Goal: Information Seeking & Learning: Check status

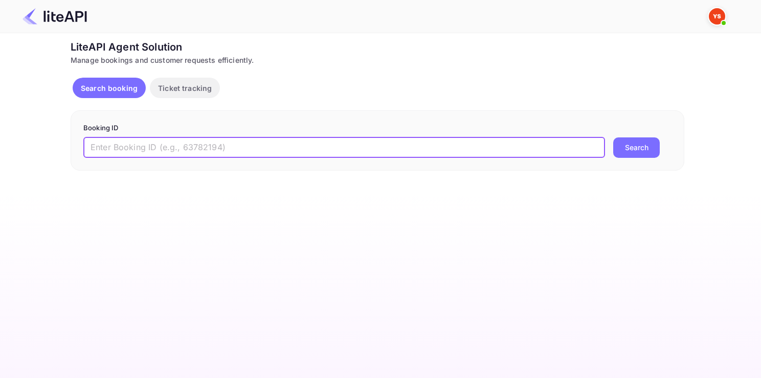
click at [209, 147] on input "text" at bounding box center [343, 148] width 521 height 20
paste input "8058206"
type input "8058206"
click at [613, 138] on button "Search" at bounding box center [636, 148] width 47 height 20
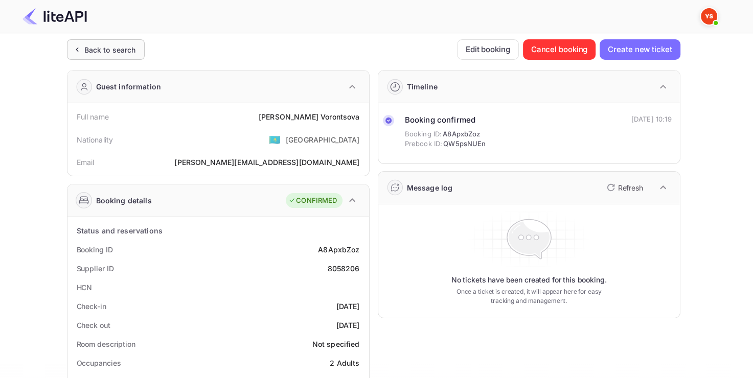
click at [88, 53] on div "Back to search" at bounding box center [110, 49] width 52 height 11
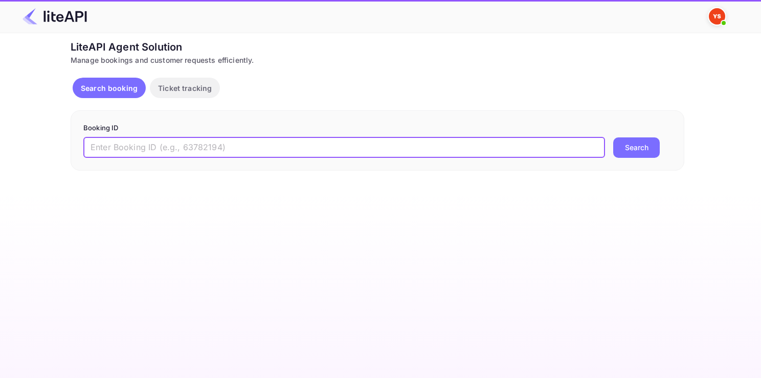
paste input "8318415"
click at [247, 154] on input "8318415" at bounding box center [343, 148] width 521 height 20
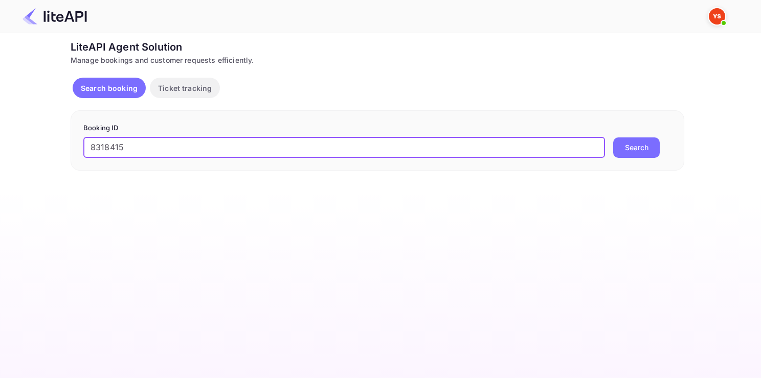
type input "8318415"
click at [613, 138] on button "Search" at bounding box center [636, 148] width 47 height 20
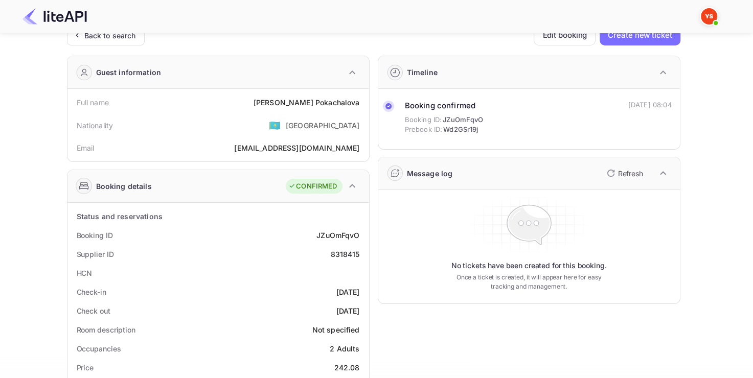
scroll to position [15, 0]
